Goal: Complete application form

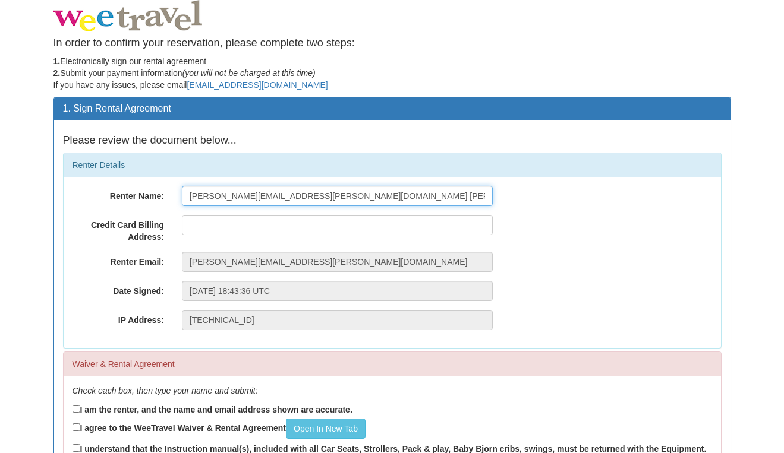
click at [324, 194] on input "[PERSON_NAME][EMAIL_ADDRESS][PERSON_NAME][DOMAIN_NAME] [PERSON_NAME]" at bounding box center [337, 196] width 311 height 20
type input "David Flynn"
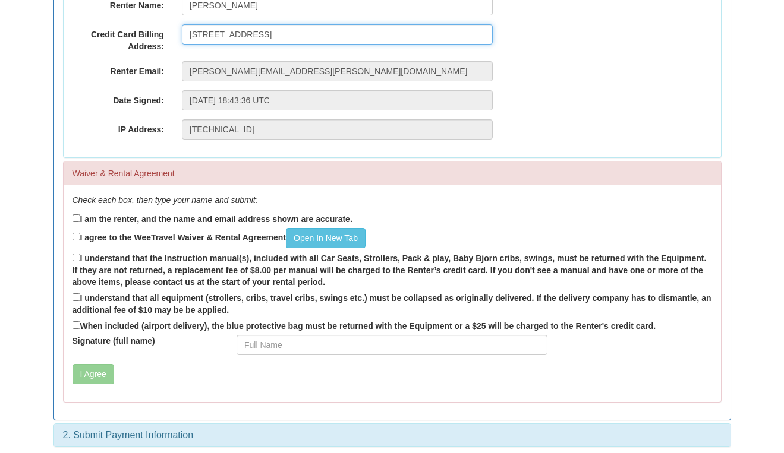
scroll to position [190, 0]
type input "1820 Willingdon Avenue, Burnaby, BC, V5C 0K5"
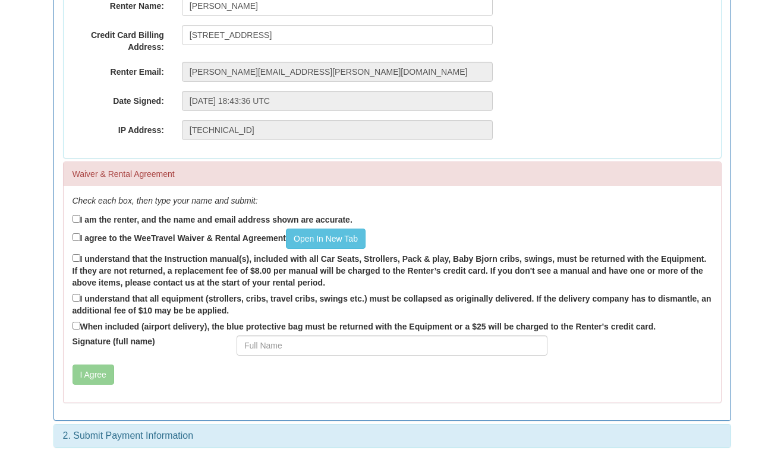
click at [75, 216] on input "I am the renter, and the name and email address shown are accurate." at bounding box center [76, 219] width 8 height 8
checkbox input "true"
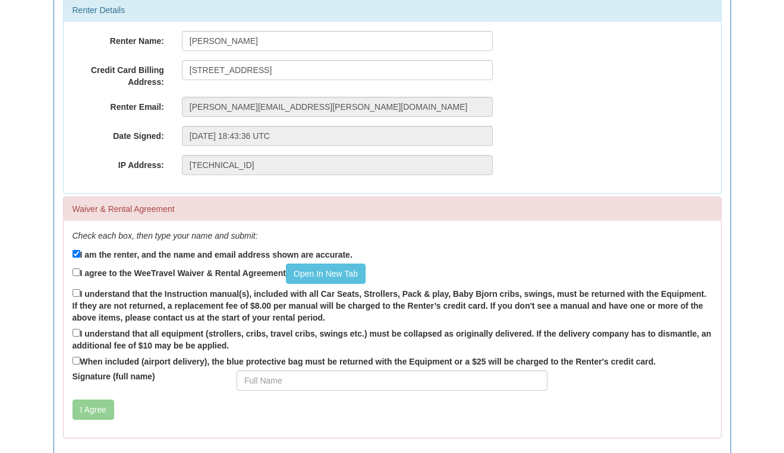
scroll to position [168, 0]
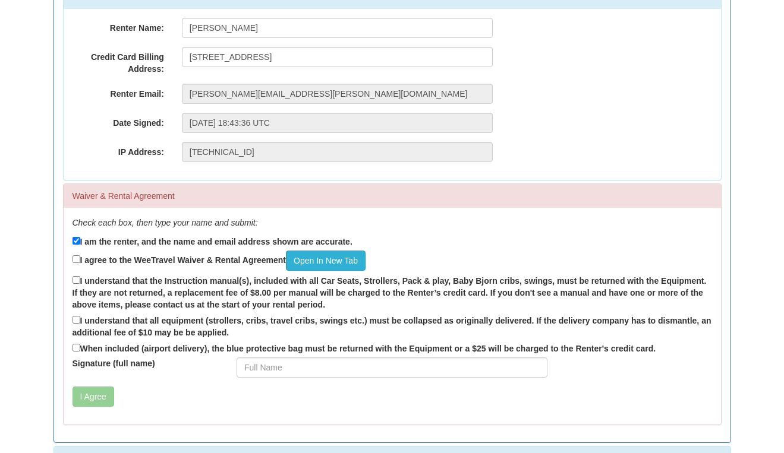
click at [320, 259] on link "Open In New Tab" at bounding box center [326, 261] width 80 height 20
click at [77, 261] on input "I agree to the WeeTravel Waiver & Rental Agreement Open In New Tab" at bounding box center [76, 259] width 8 height 8
checkbox input "true"
click at [75, 278] on input "I understand that the Instruction manual(s), included with all Car Seats, Strol…" at bounding box center [76, 280] width 8 height 8
checkbox input "true"
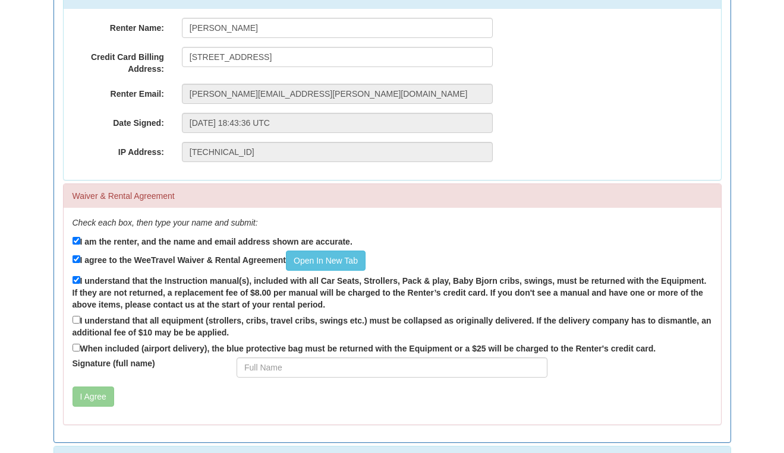
click at [76, 316] on input "I understand that all equipment (strollers, cribs, travel cribs, swings etc.) m…" at bounding box center [76, 320] width 8 height 8
checkbox input "true"
click at [74, 344] on input "When included (airport delivery), the blue protective bag must be returned with…" at bounding box center [76, 348] width 8 height 8
checkbox input "true"
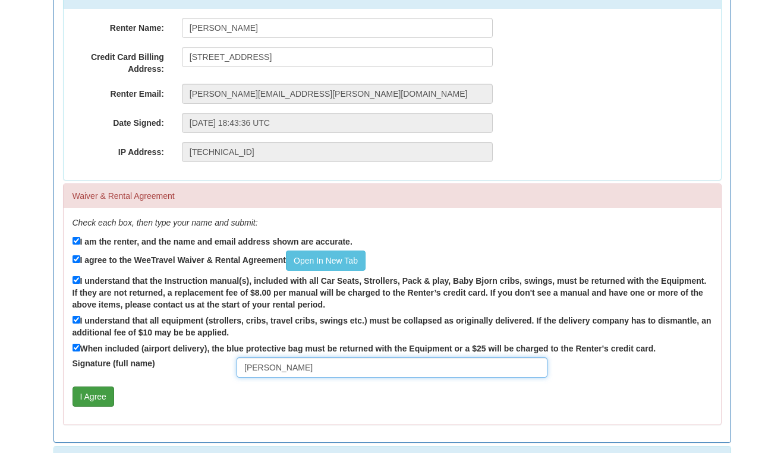
type input "David Flynn"
click at [107, 393] on button "I Agree" at bounding box center [93, 397] width 42 height 20
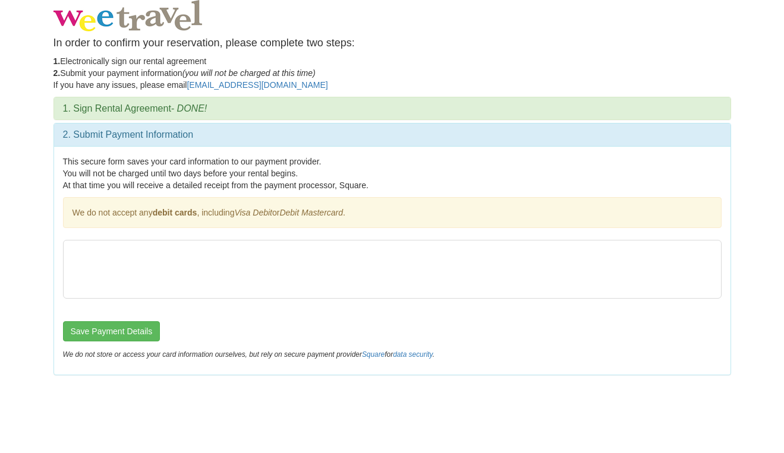
scroll to position [0, 0]
click at [124, 329] on button "Save Payment Details" at bounding box center [111, 331] width 97 height 20
